Goal: Information Seeking & Learning: Learn about a topic

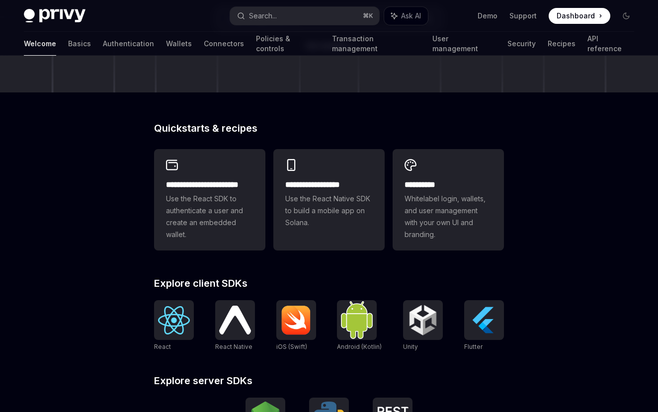
scroll to position [283, 0]
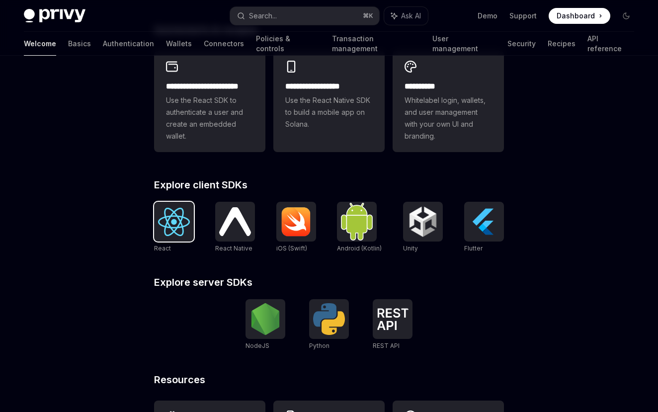
click at [182, 207] on div at bounding box center [174, 222] width 40 height 40
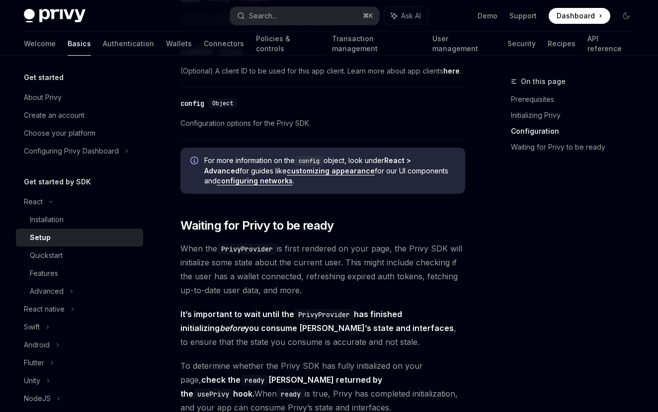
scroll to position [815, 0]
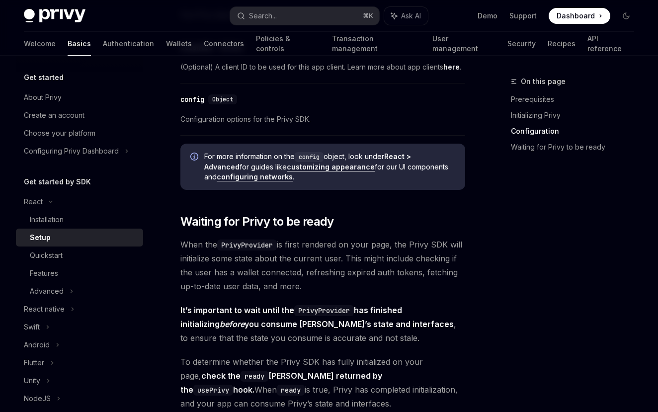
click at [583, 16] on span "Dashboard" at bounding box center [575, 16] width 38 height 10
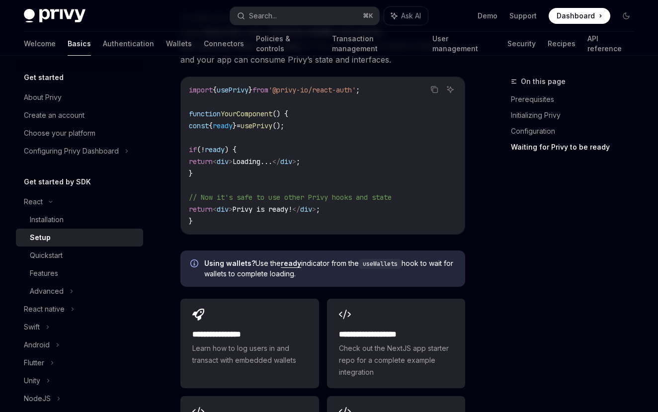
scroll to position [1162, 0]
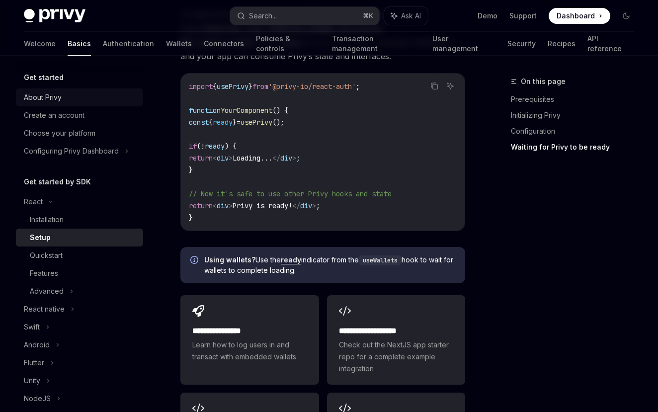
click at [57, 100] on div "About Privy" at bounding box center [43, 97] width 38 height 12
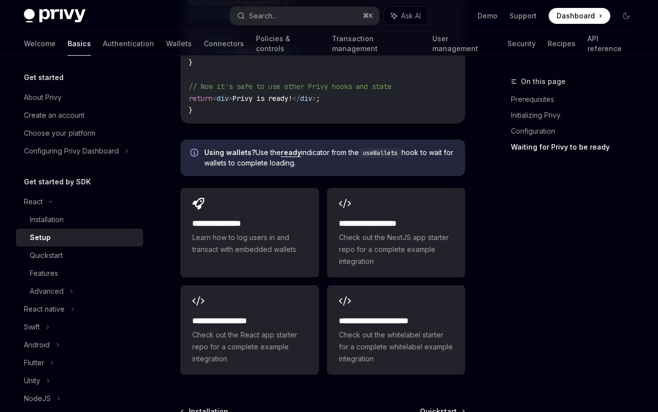
scroll to position [1277, 0]
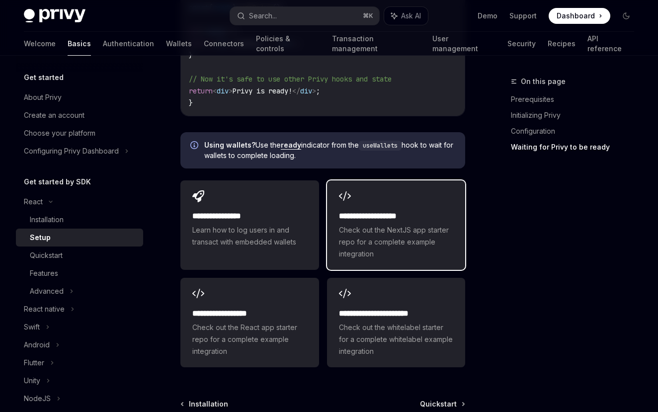
click at [353, 238] on span "Check out the NextJS app starter repo for a complete example integration" at bounding box center [396, 242] width 114 height 36
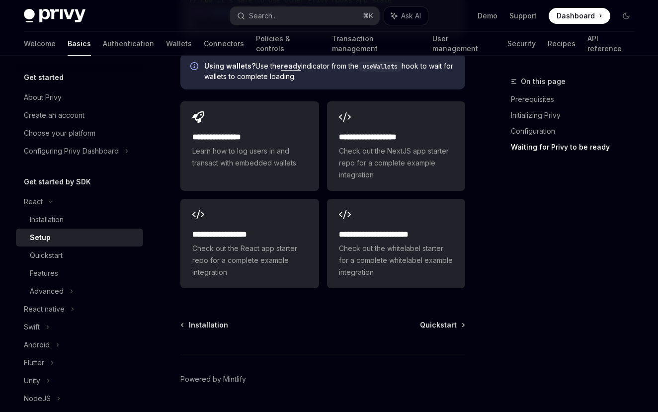
scroll to position [1387, 0]
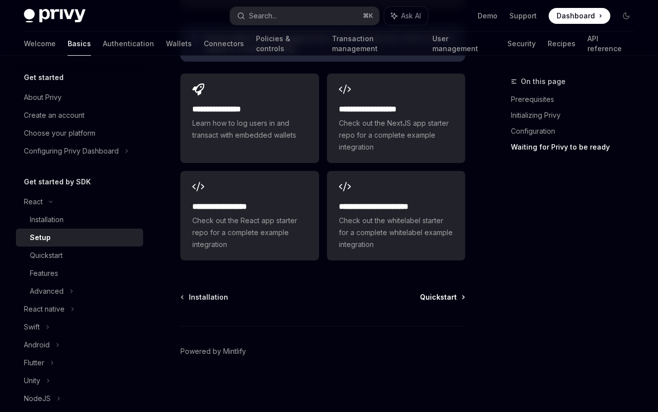
click at [441, 302] on span "Quickstart" at bounding box center [438, 297] width 37 height 10
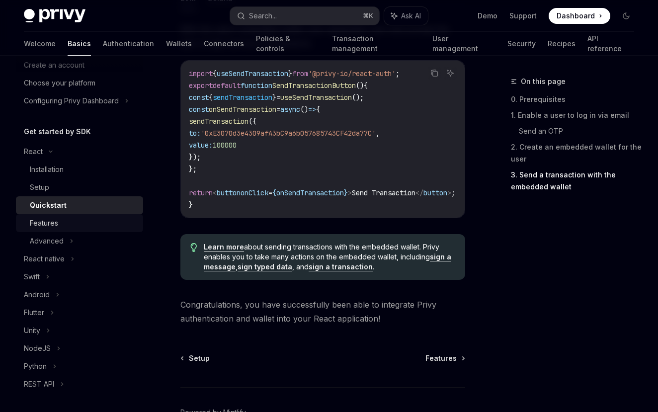
scroll to position [188, 0]
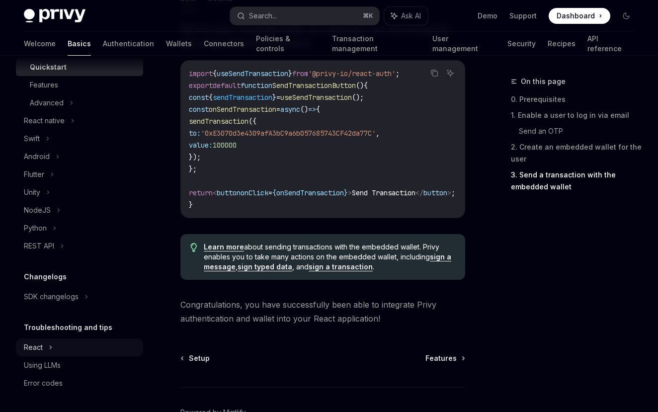
click at [42, 19] on div "React" at bounding box center [33, 13] width 19 height 12
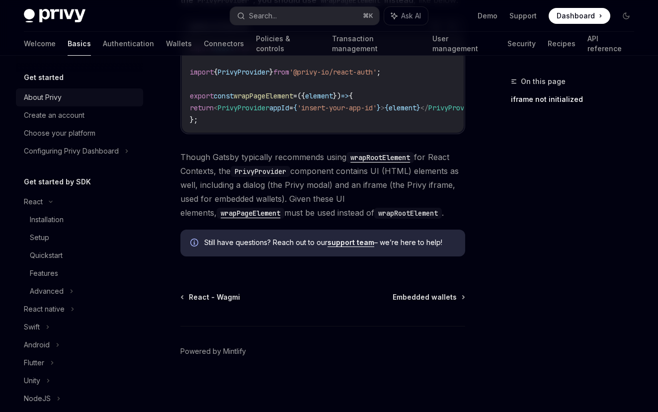
click at [40, 102] on div "About Privy" at bounding box center [43, 97] width 38 height 12
type textarea "*"
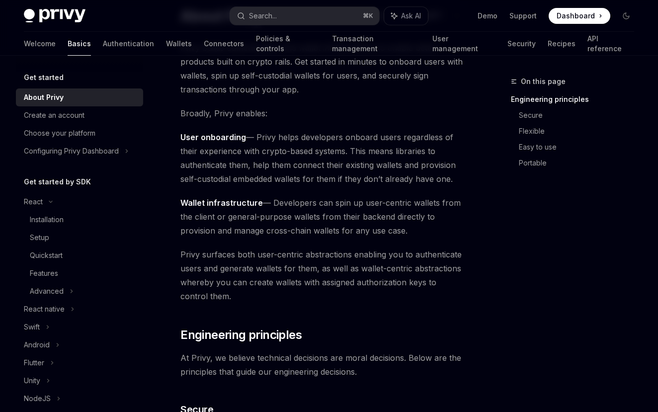
scroll to position [128, 0]
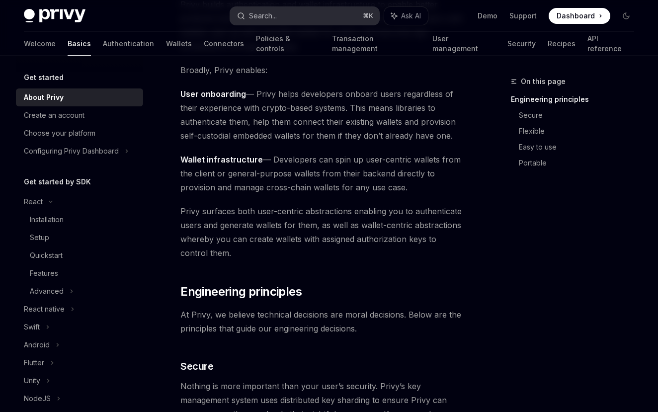
click at [292, 14] on button "Search... ⌘ K" at bounding box center [305, 16] width 150 height 18
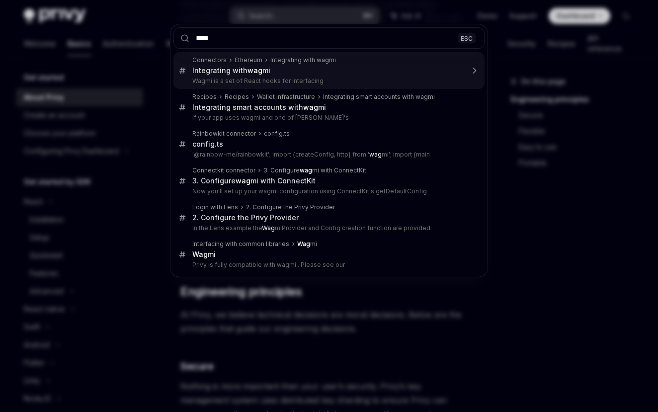
type input "*****"
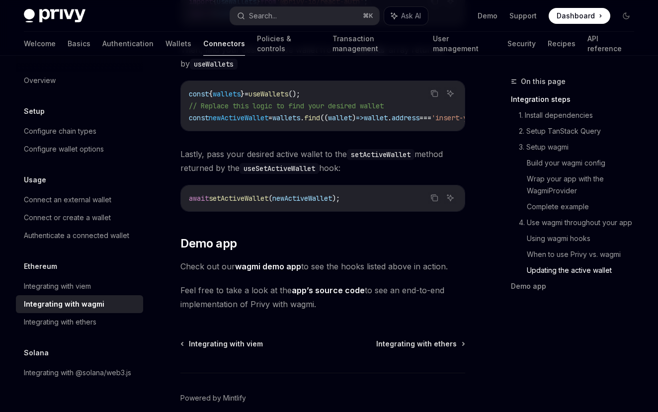
scroll to position [3107, 0]
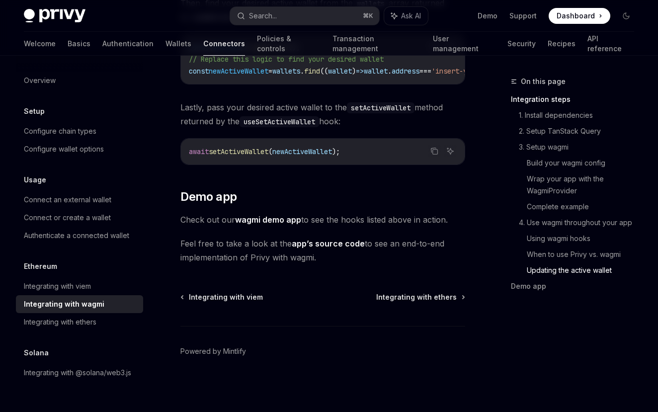
click at [262, 225] on link "wagmi demo app" at bounding box center [268, 220] width 66 height 10
click at [313, 248] on link "app’s source code" at bounding box center [328, 243] width 73 height 10
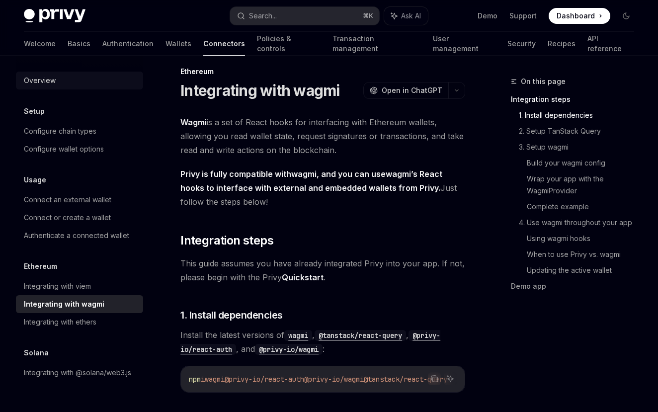
scroll to position [0, 0]
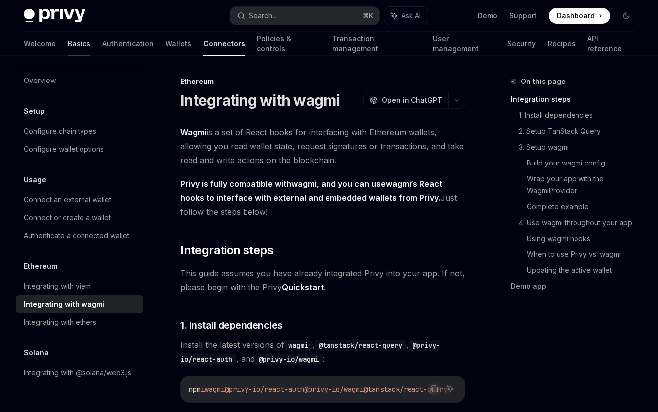
click at [68, 46] on link "Basics" at bounding box center [79, 44] width 23 height 24
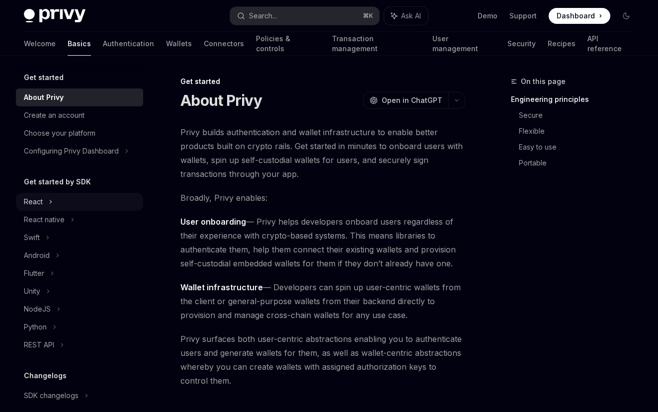
click at [48, 197] on div "React" at bounding box center [79, 202] width 127 height 18
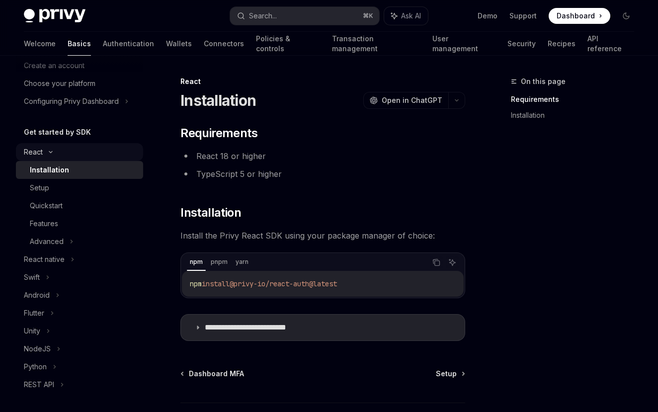
scroll to position [63, 0]
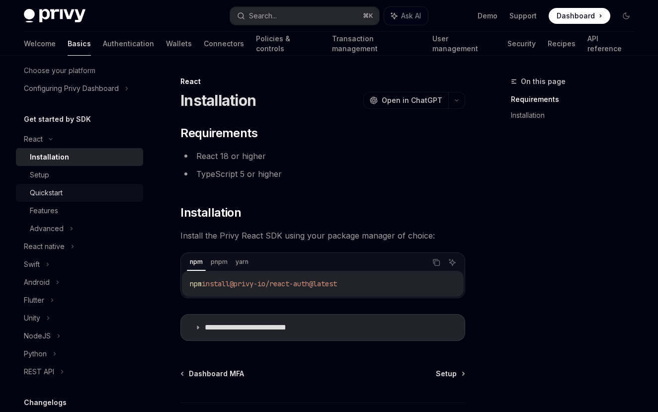
click at [55, 185] on link "Quickstart" at bounding box center [79, 193] width 127 height 18
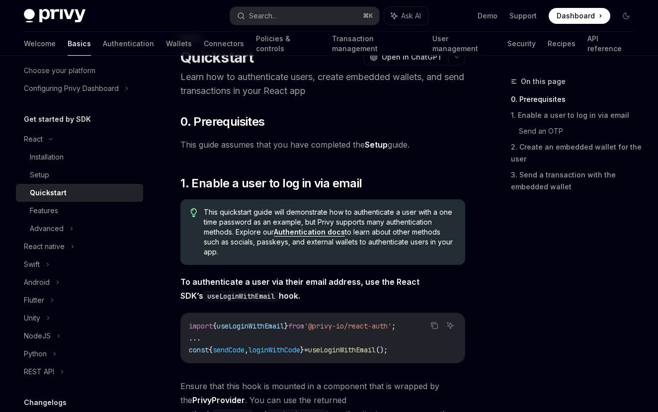
scroll to position [42, 0]
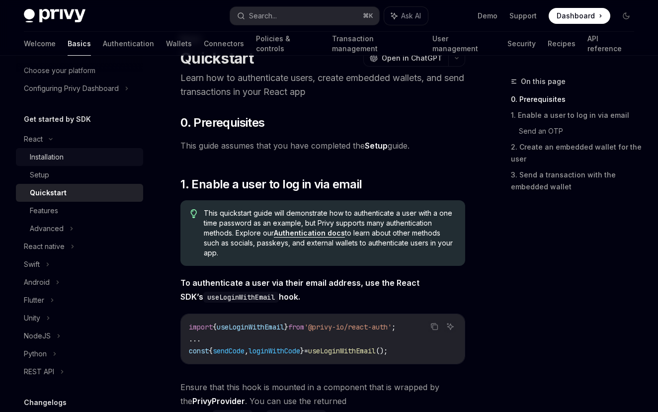
click at [57, 156] on div "Installation" at bounding box center [47, 157] width 34 height 12
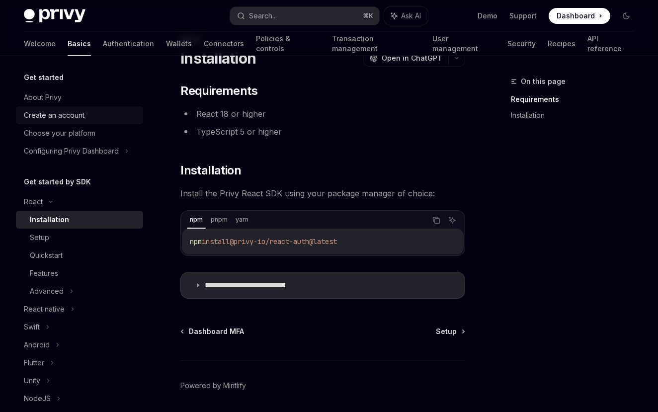
click at [55, 114] on div "Create an account" at bounding box center [54, 115] width 61 height 12
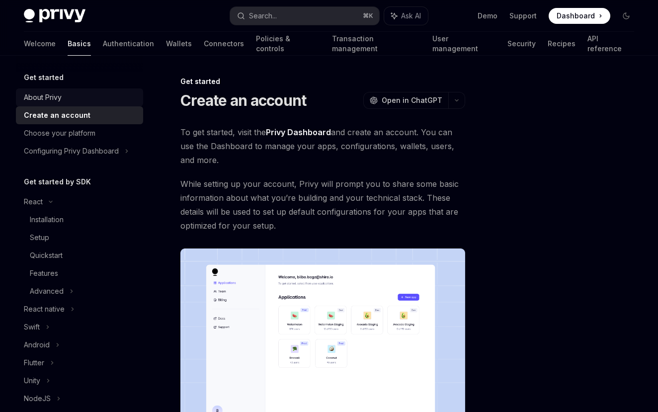
click at [52, 96] on div "About Privy" at bounding box center [43, 97] width 38 height 12
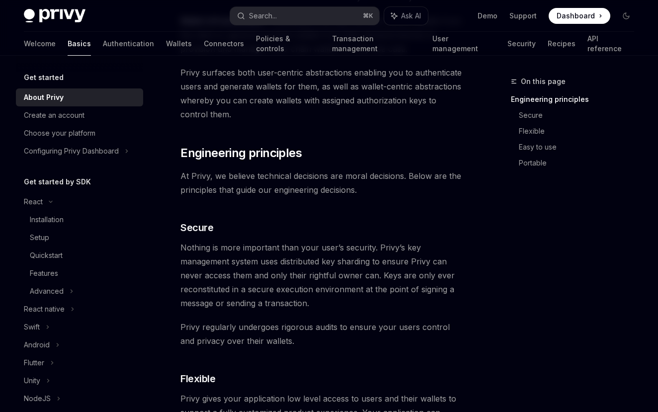
scroll to position [274, 0]
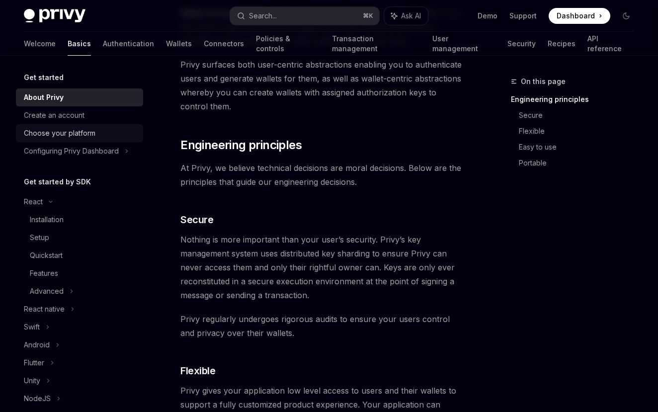
click at [36, 133] on div "Choose your platform" at bounding box center [60, 133] width 72 height 12
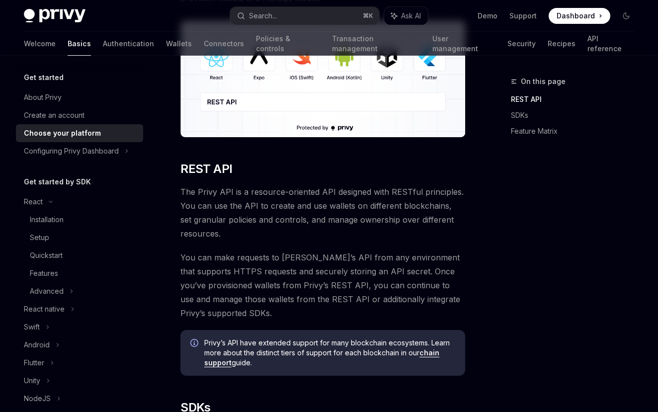
scroll to position [176, 0]
click at [44, 225] on div "Installation" at bounding box center [47, 220] width 34 height 12
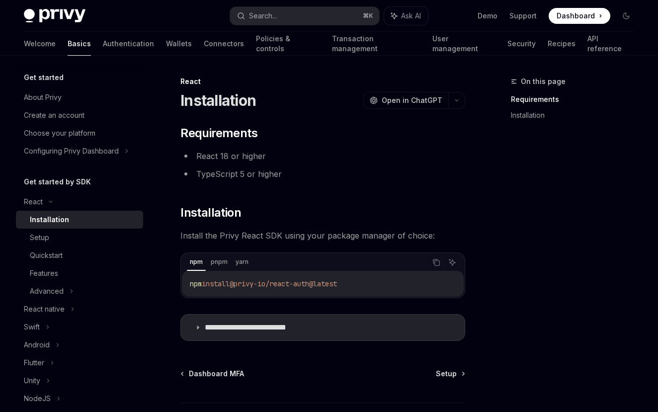
drag, startPoint x: 238, startPoint y: 282, endPoint x: 396, endPoint y: 282, distance: 158.0
click at [396, 282] on code "npm install @privy-io/react-auth@latest" at bounding box center [323, 284] width 266 height 12
copy span "@privy-io/react-auth@latest"
click at [90, 235] on div "Setup" at bounding box center [83, 237] width 107 height 12
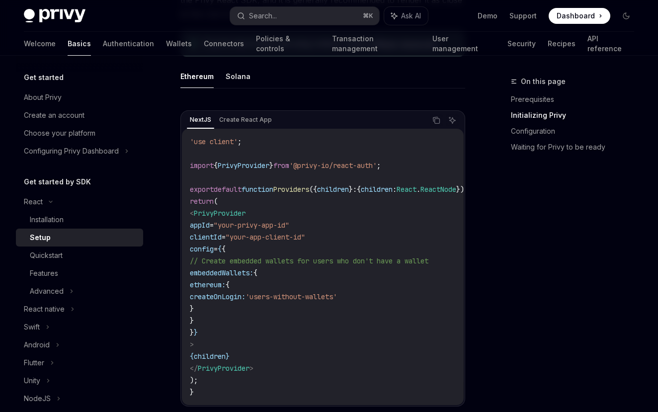
scroll to position [307, 0]
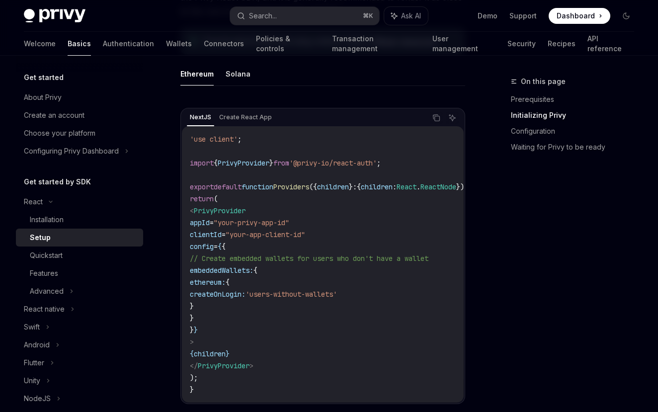
click at [246, 163] on span "PrivyProvider" at bounding box center [244, 162] width 52 height 9
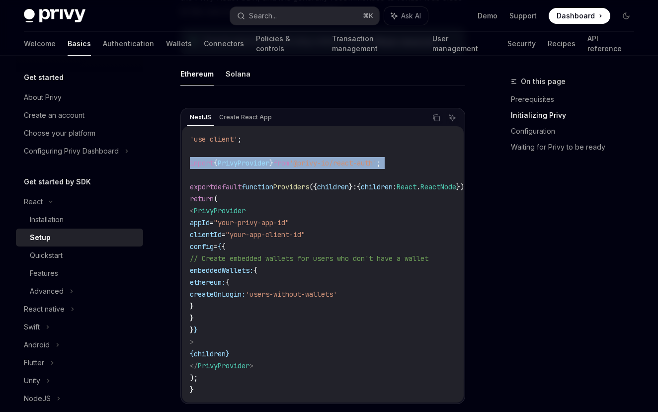
click at [246, 163] on span "PrivyProvider" at bounding box center [244, 162] width 52 height 9
copy code "import { PrivyProvider } from '@privy-io/react-auth' ;"
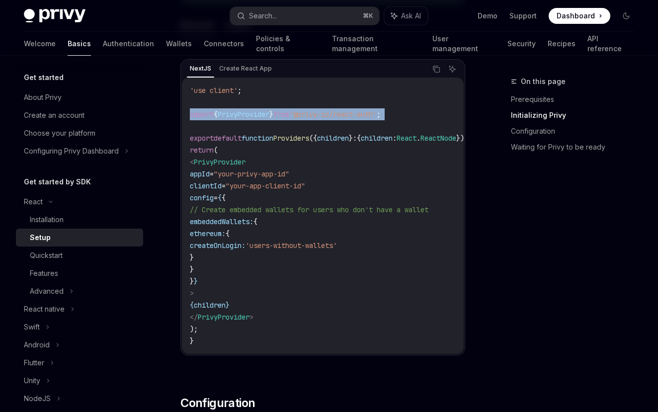
scroll to position [444, 0]
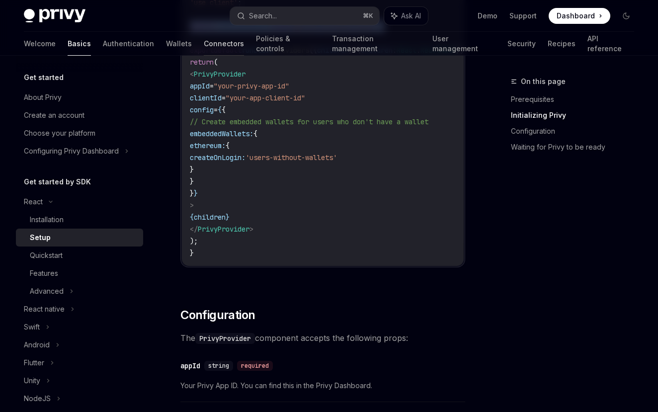
click at [204, 40] on link "Connectors" at bounding box center [224, 44] width 40 height 24
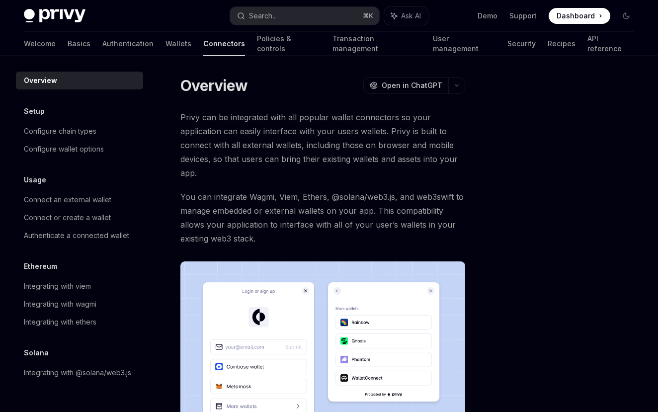
scroll to position [200, 0]
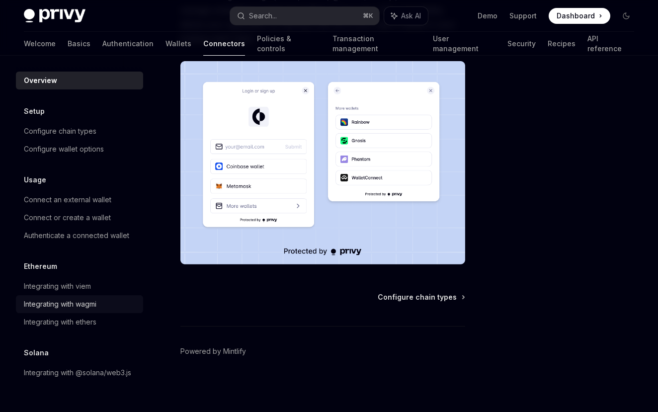
click at [81, 301] on div "Integrating with wagmi" at bounding box center [60, 304] width 73 height 12
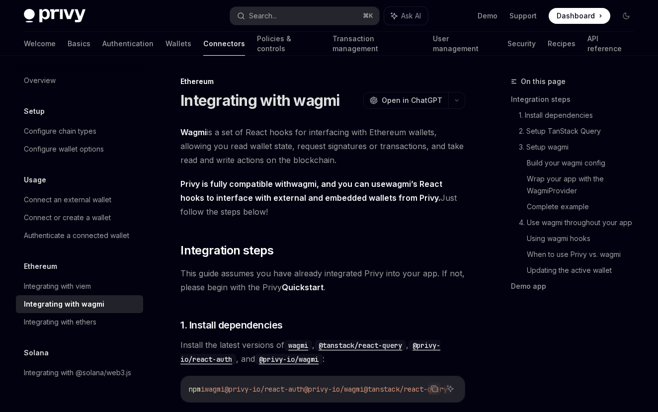
type textarea "*"
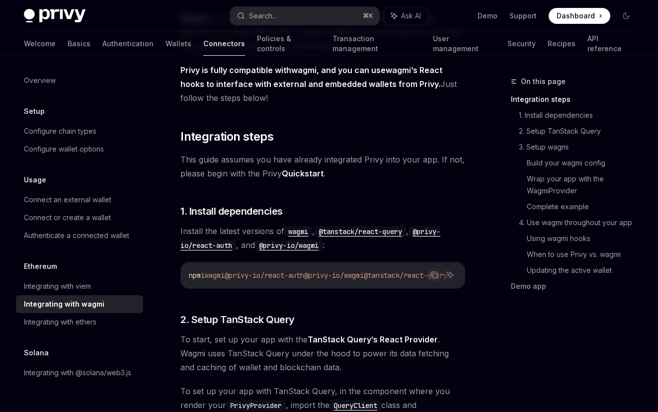
scroll to position [114, 0]
drag, startPoint x: 325, startPoint y: 276, endPoint x: 390, endPoint y: 277, distance: 64.6
click at [390, 277] on span "npm i wagmi @privy-io/react-auth @privy-io/wagmi @tanstack/react-query" at bounding box center [318, 274] width 258 height 9
copy span "@privy-io/wagmi"
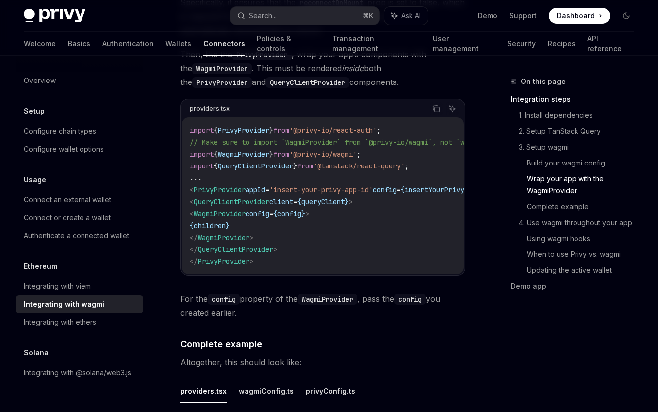
scroll to position [1678, 0]
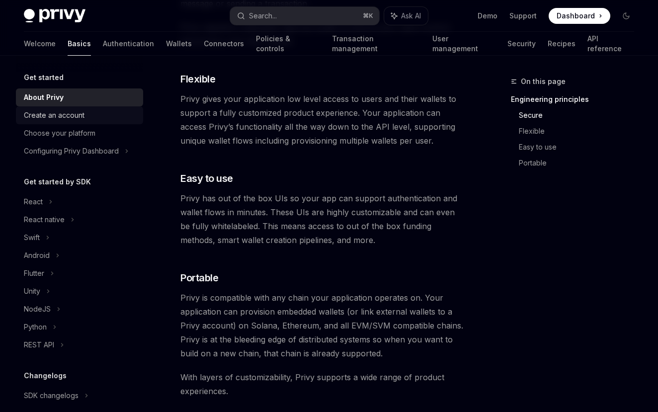
scroll to position [520, 0]
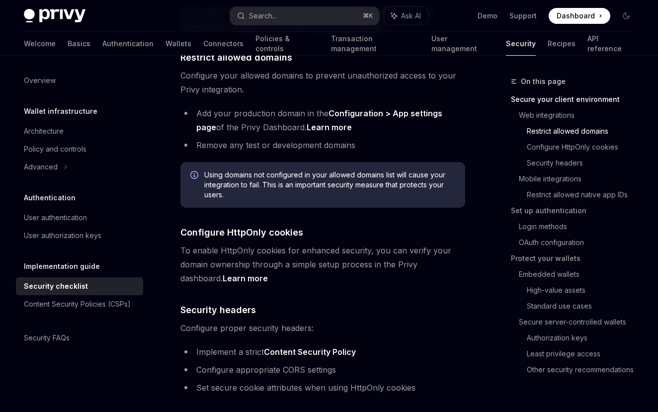
scroll to position [403, 0]
click at [269, 167] on div "Using domains not configured in your allowed domains list will cause your integ…" at bounding box center [322, 184] width 285 height 46
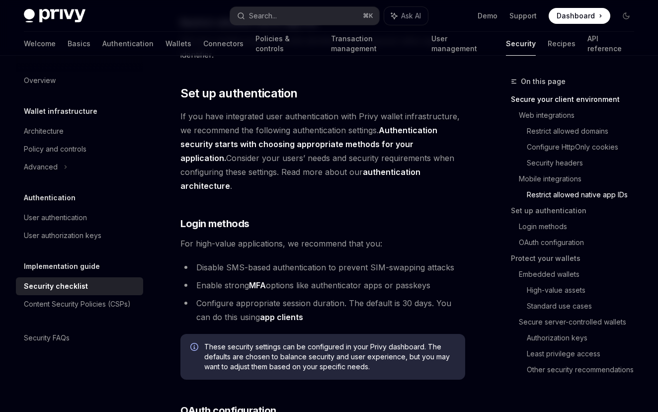
scroll to position [871, 0]
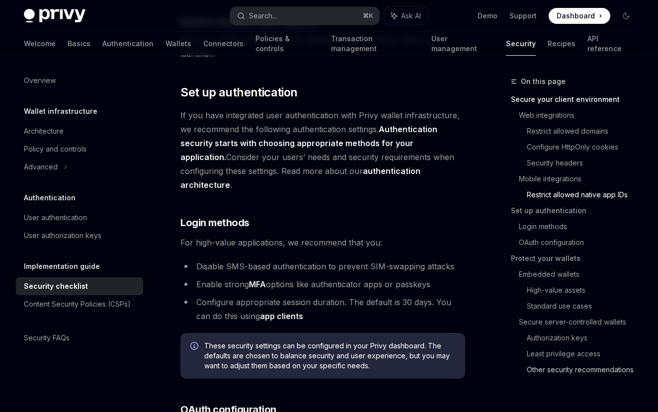
click at [547, 373] on link "Other security recommendations" at bounding box center [584, 370] width 115 height 16
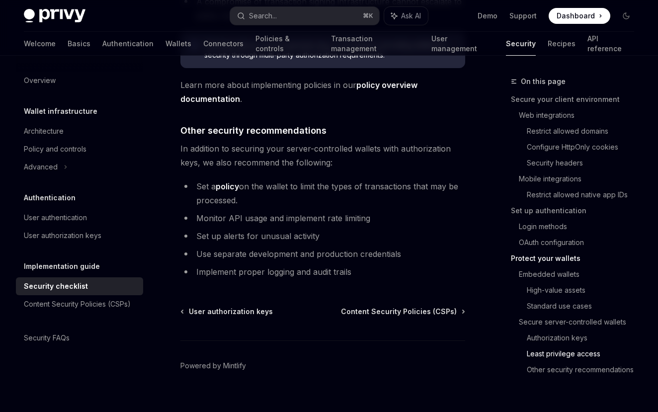
scroll to position [2545, 0]
click at [259, 22] on button "Search... ⌘ K" at bounding box center [305, 16] width 150 height 18
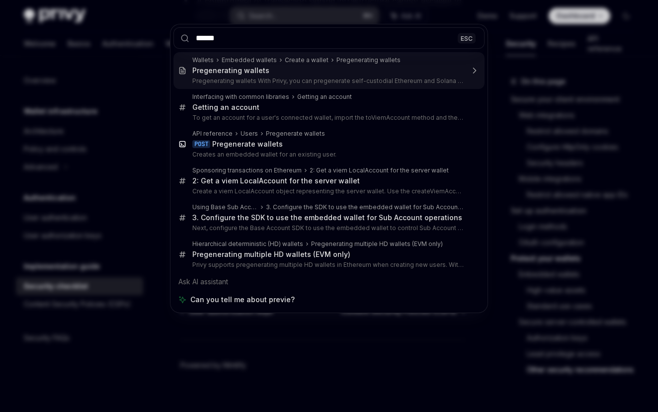
type input "*******"
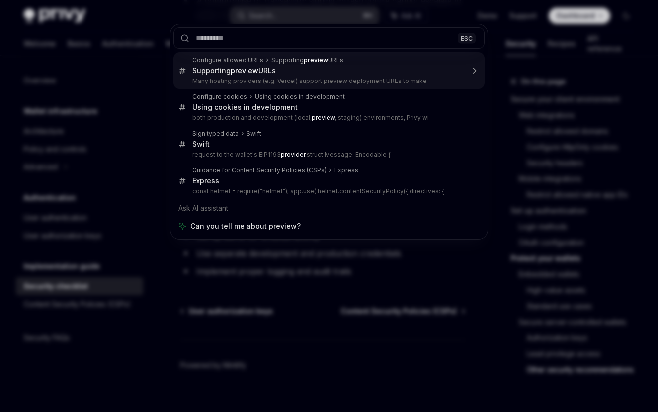
type textarea "*"
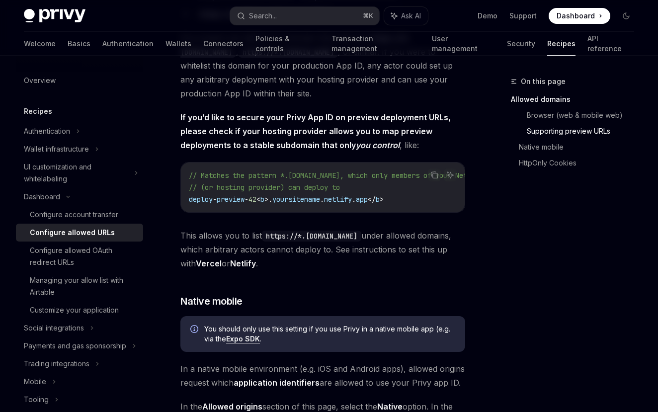
scroll to position [863, 0]
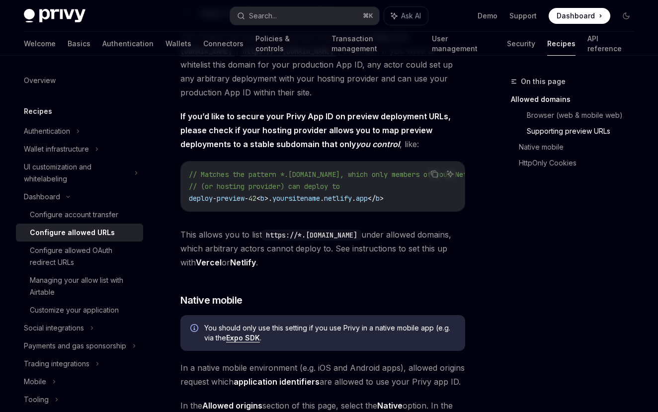
click at [222, 268] on link "Vercel" at bounding box center [209, 262] width 26 height 10
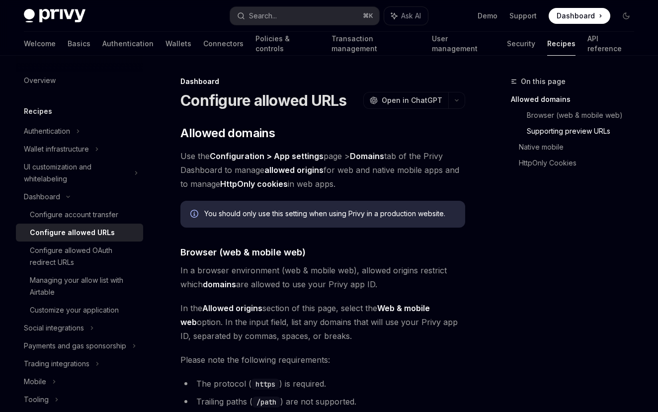
scroll to position [863, 0]
